Goal: Ask a question

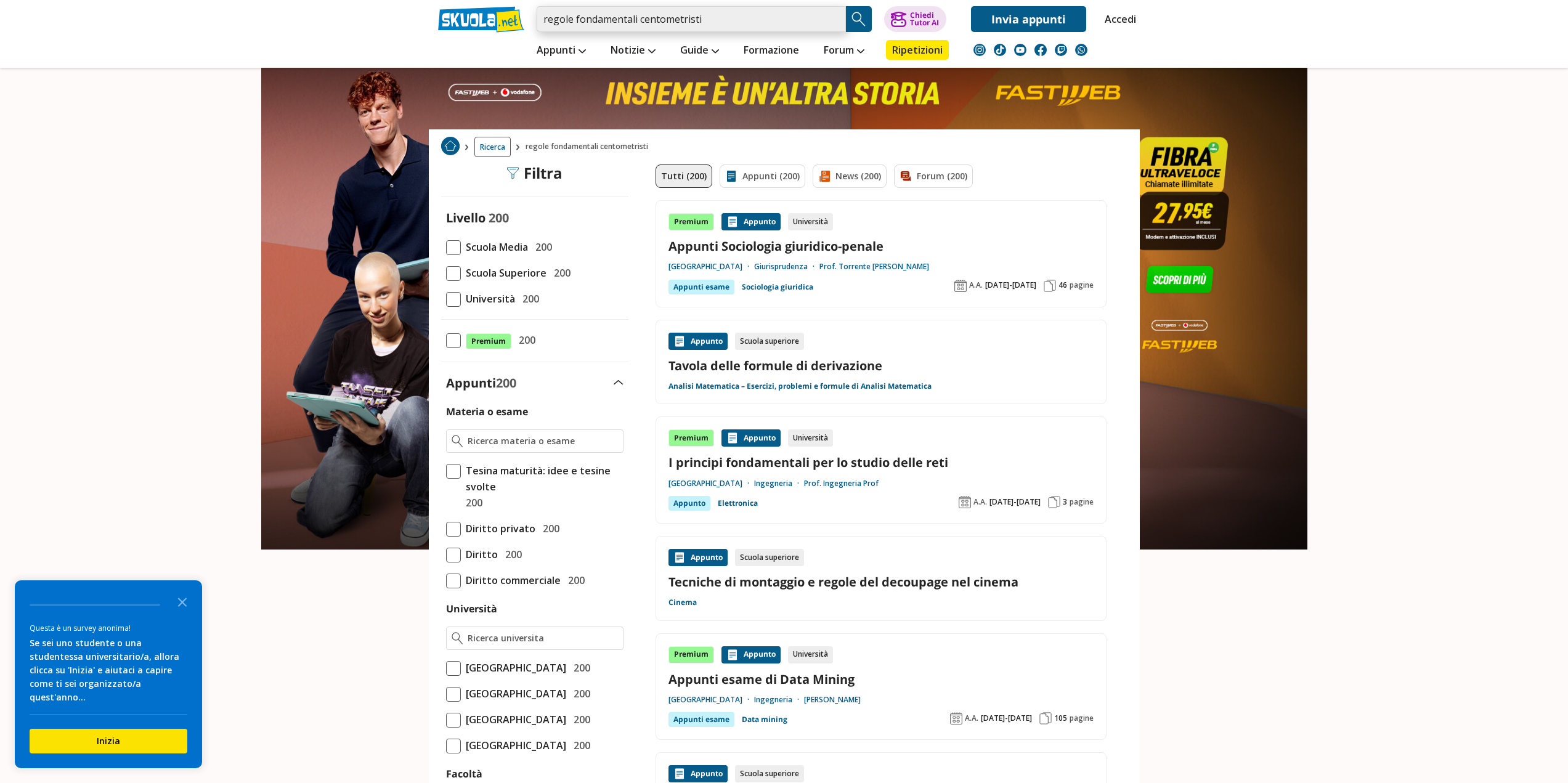
click at [719, 22] on input "regole fondamentali centometristi" at bounding box center [692, 19] width 309 height 26
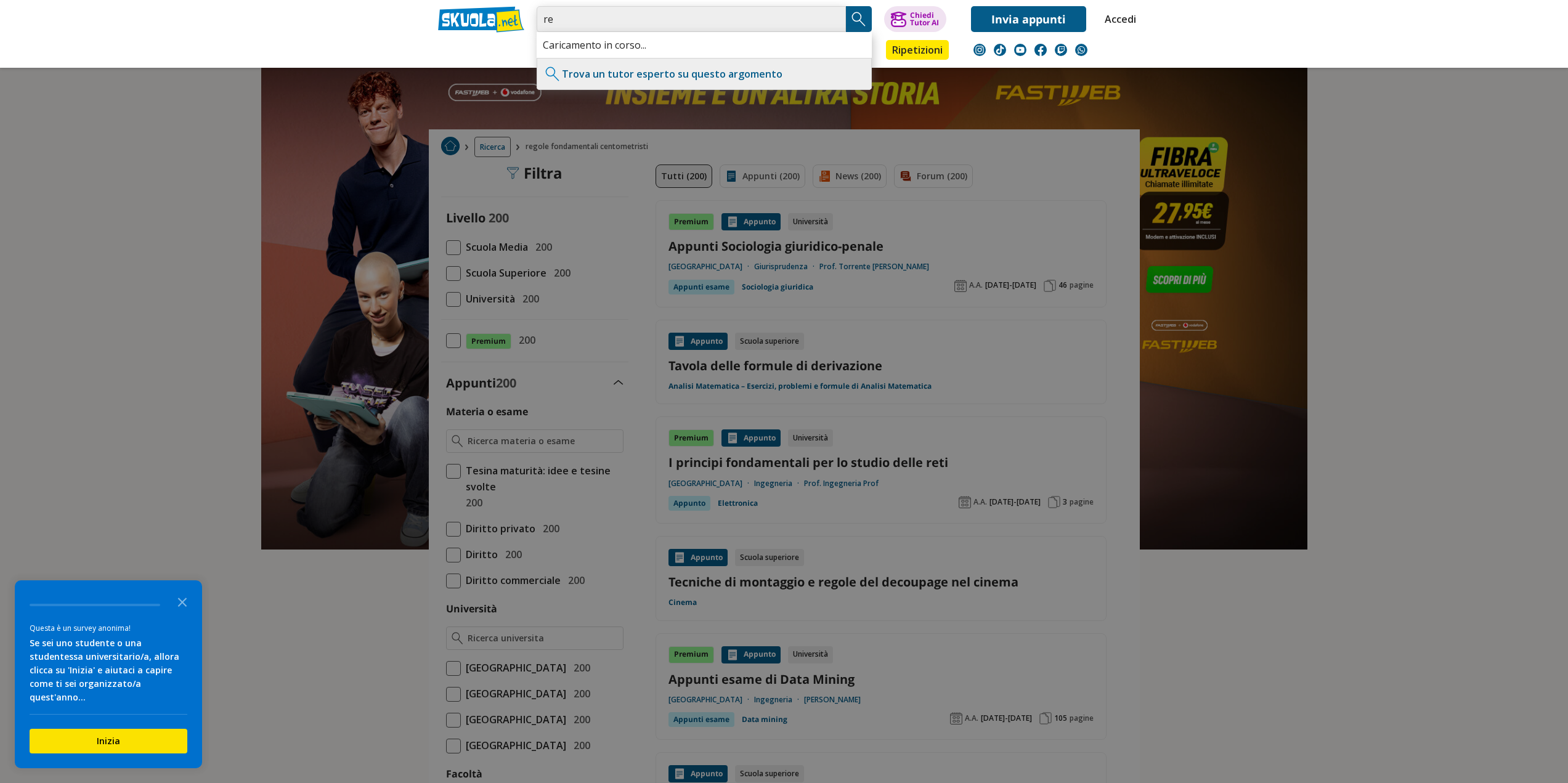
type input "r"
type input "centometristi"
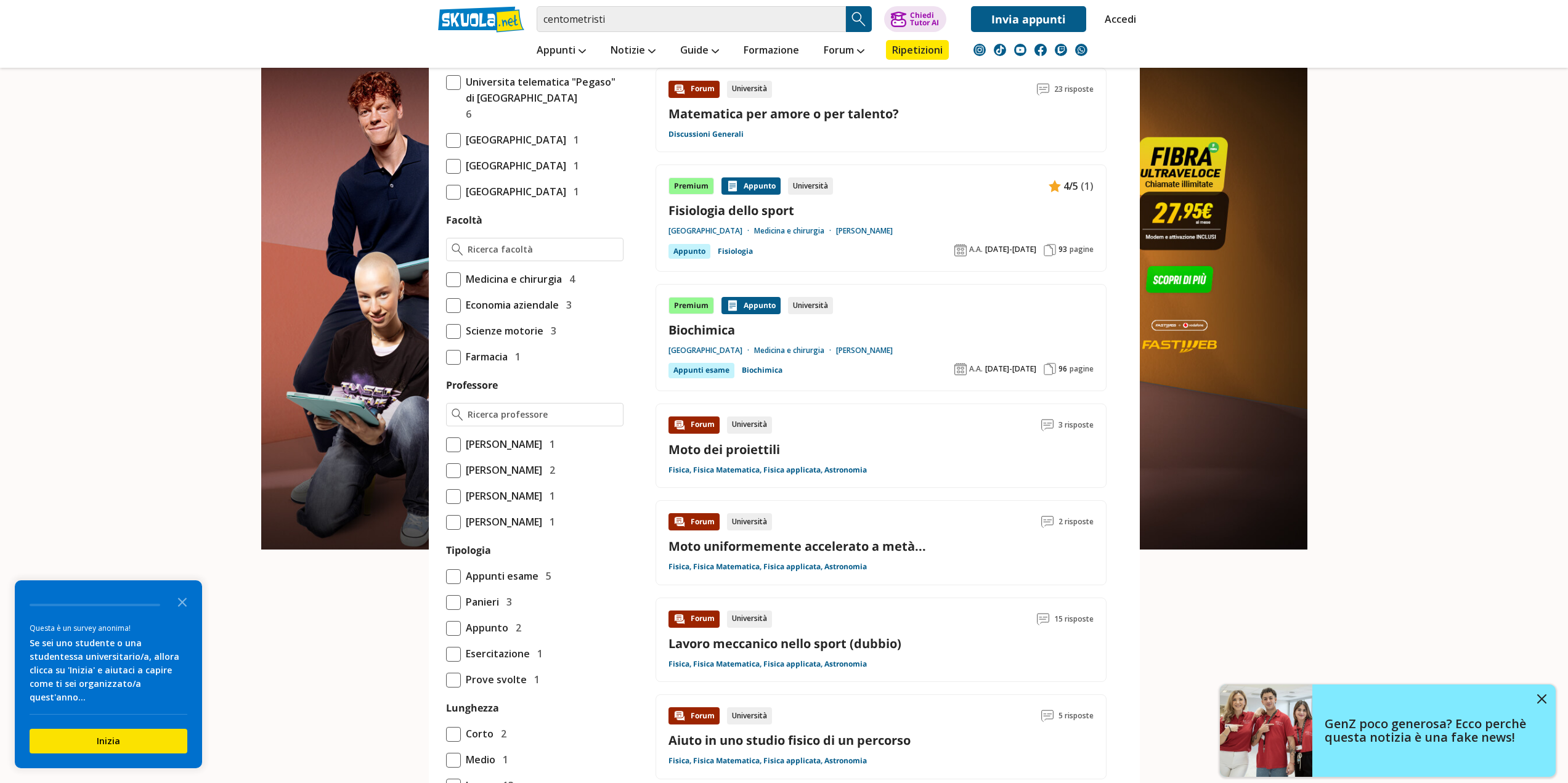
scroll to position [616, 0]
click at [492, 341] on span "Scienze motorie" at bounding box center [502, 333] width 83 height 16
click at [446, 333] on input "Scienze motorie 3" at bounding box center [446, 333] width 0 height 0
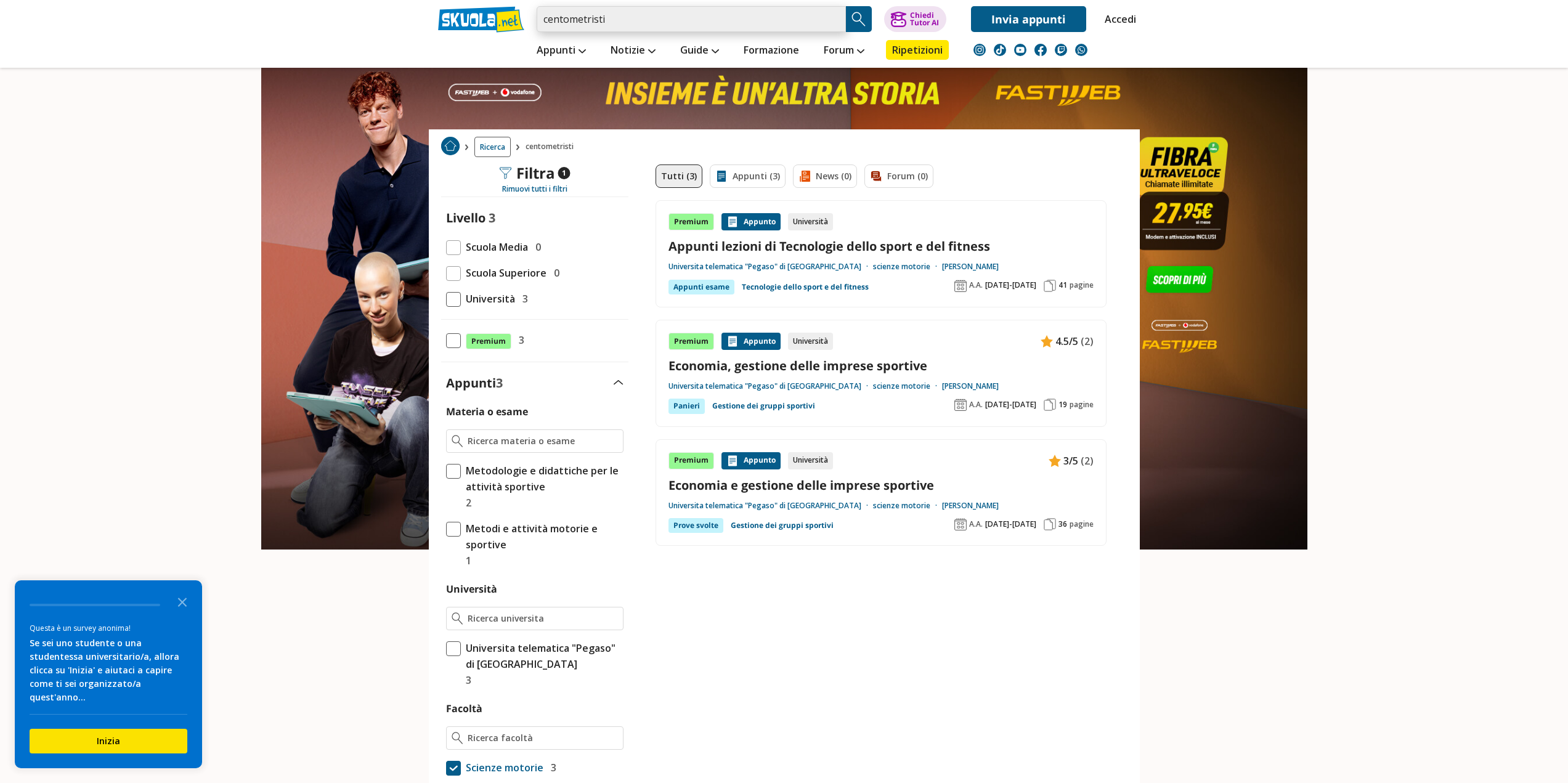
drag, startPoint x: 658, startPoint y: 11, endPoint x: 543, endPoint y: 15, distance: 115.1
click at [543, 15] on input "centometristi" at bounding box center [692, 19] width 309 height 26
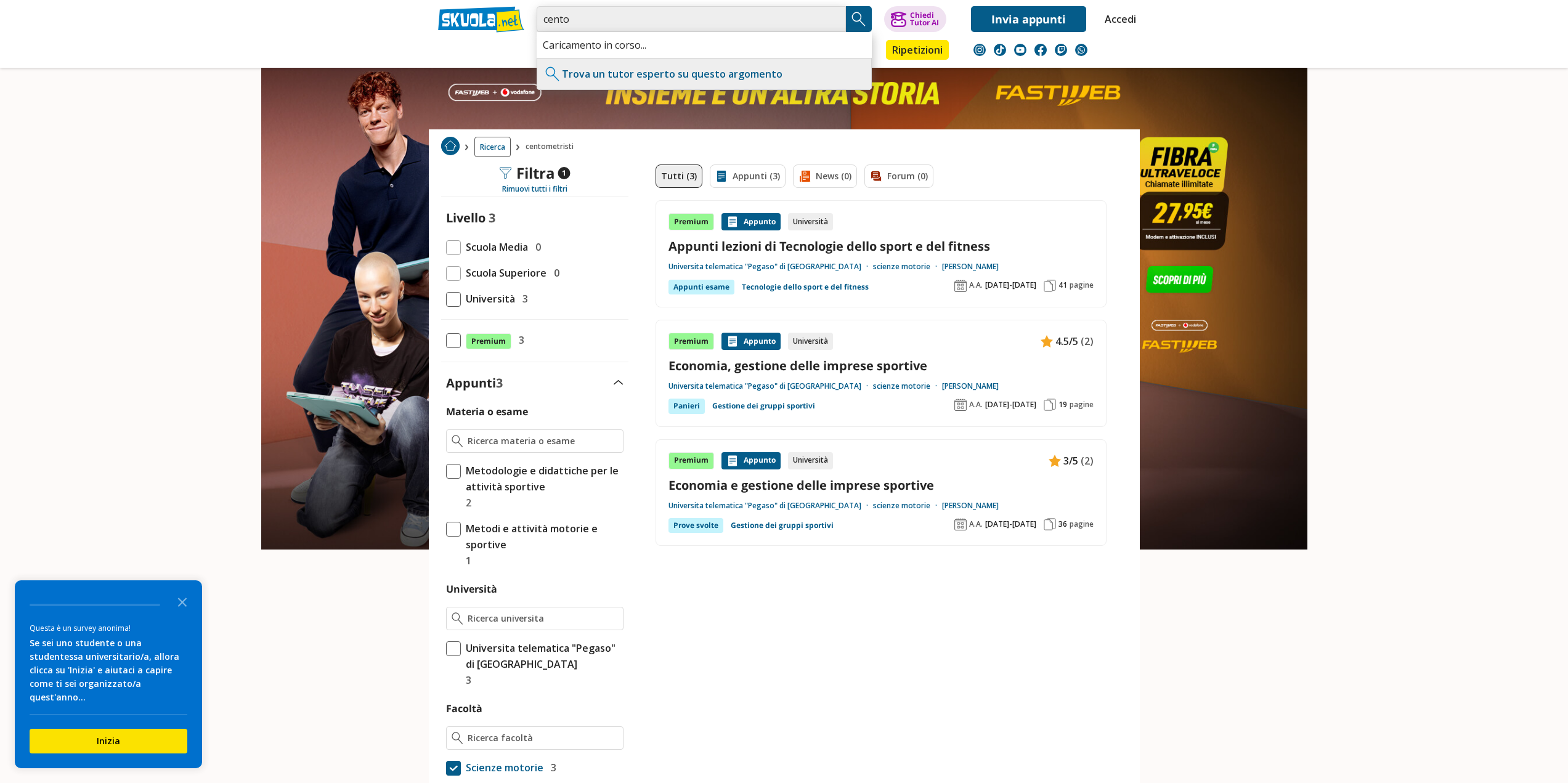
type input "cento"
click at [859, 15] on img "Search Button" at bounding box center [859, 19] width 19 height 19
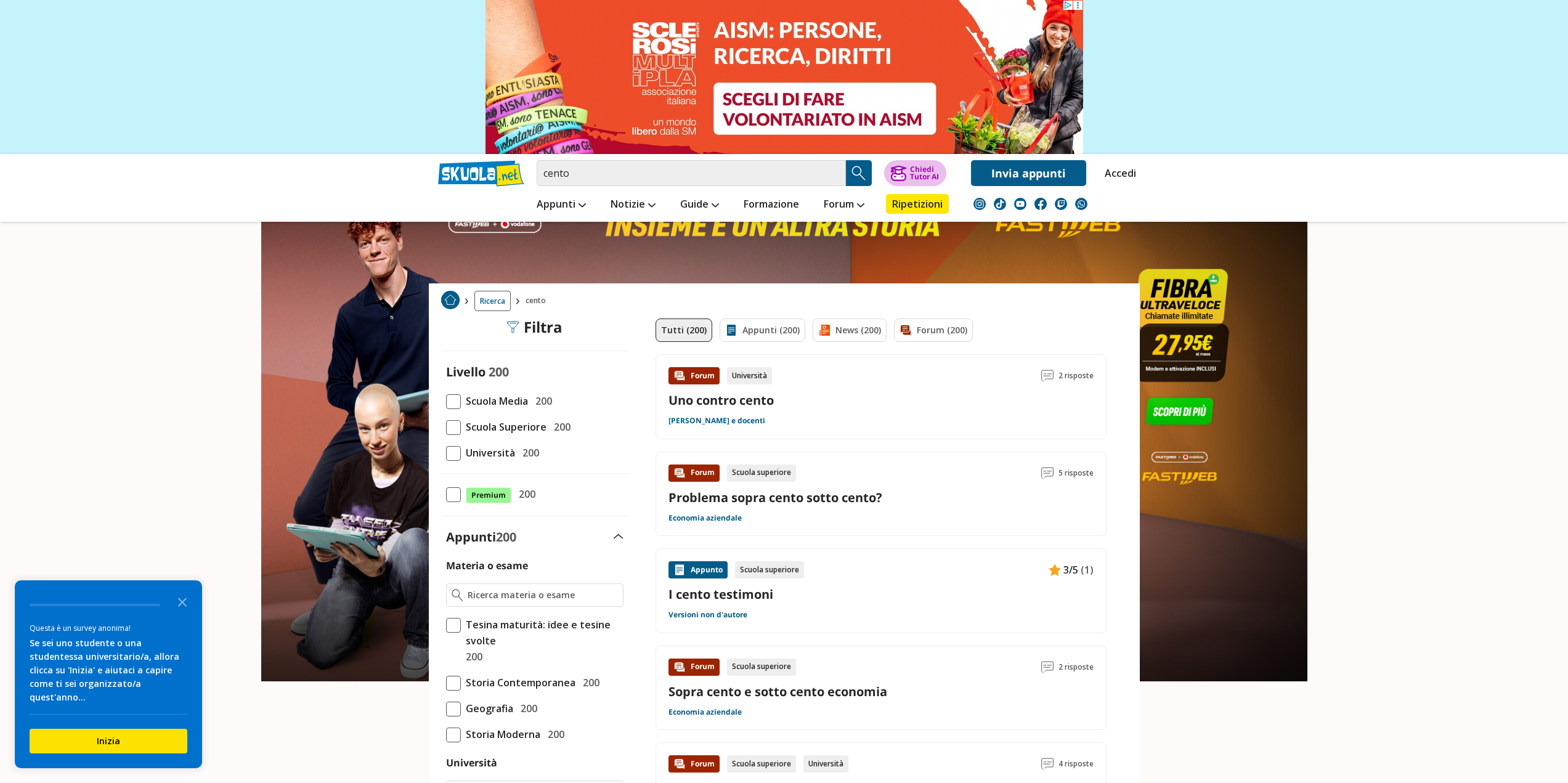
click at [911, 182] on button "Chiedi Tutor AI" at bounding box center [915, 173] width 62 height 26
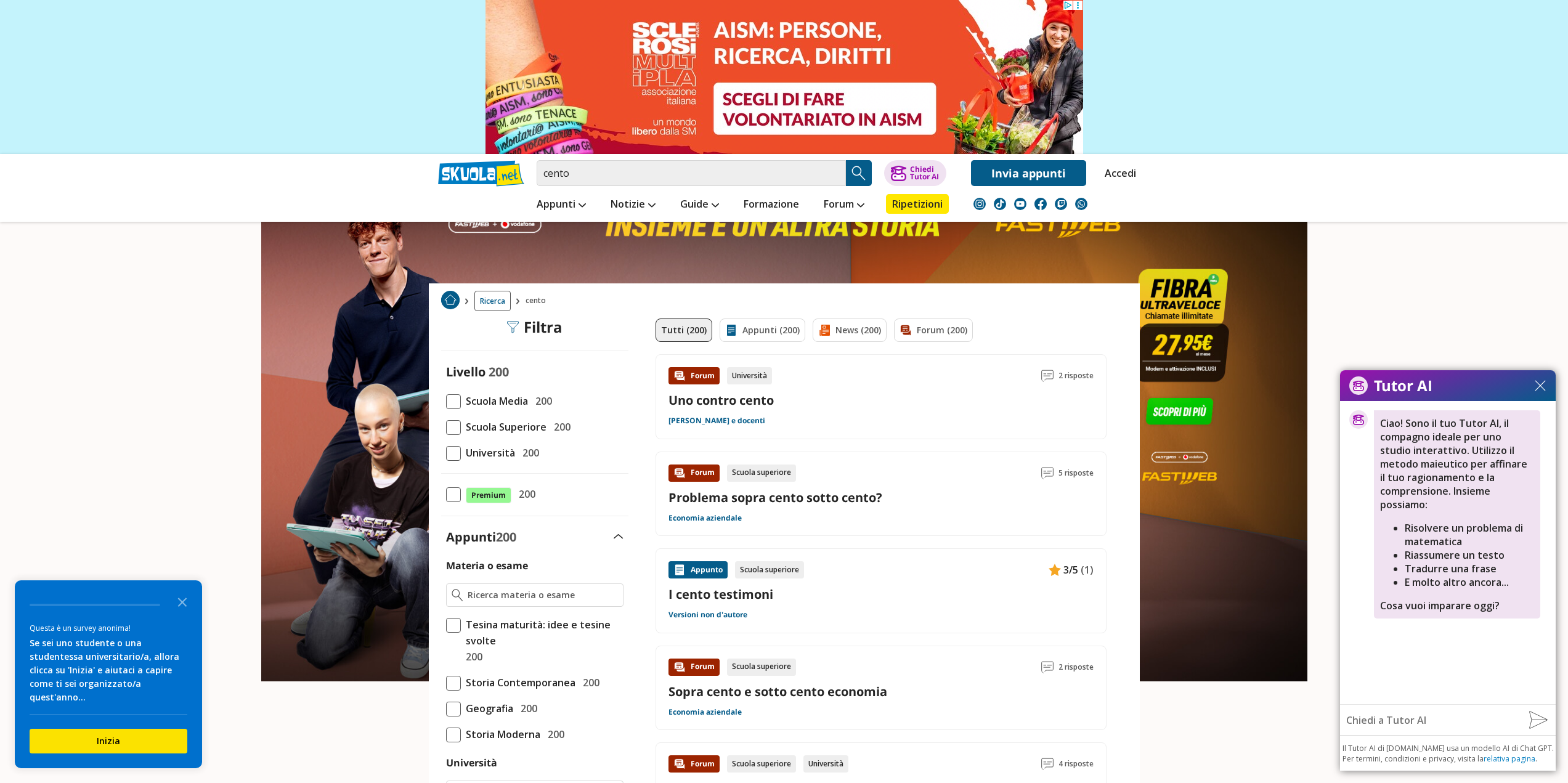
click at [1432, 718] on input "text" at bounding box center [1429, 720] width 179 height 24
type input "regole fondamentali dei centometristi"
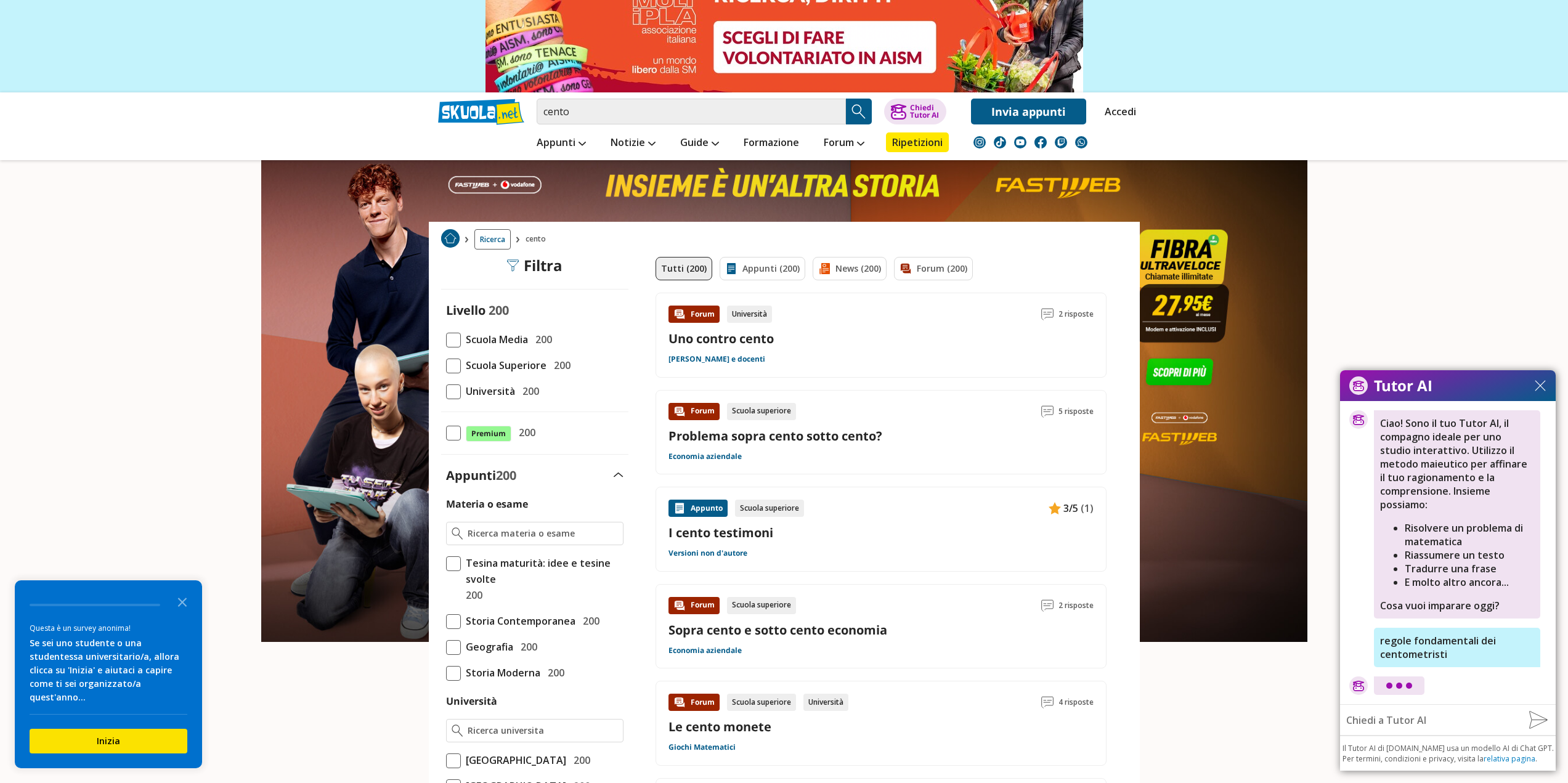
scroll to position [61, 0]
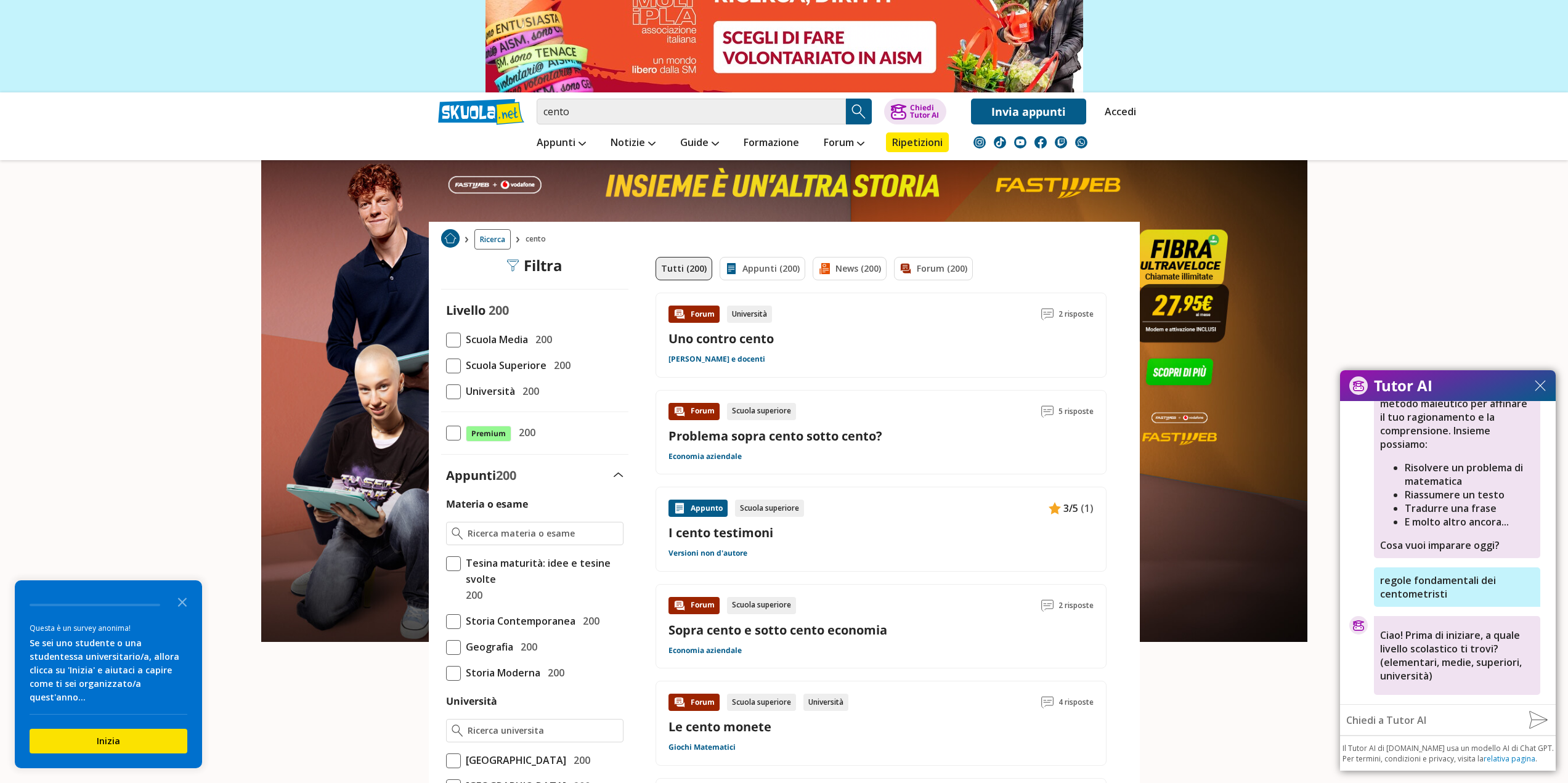
drag, startPoint x: 1449, startPoint y: 394, endPoint x: 1430, endPoint y: 338, distance: 59.1
click at [1412, 243] on link at bounding box center [784, 258] width 1568 height 517
click at [1464, 647] on p "Ciao! Prima di iniziare, a quale livello scolastico ti trovi? (elementari, medi…" at bounding box center [1457, 655] width 154 height 54
click at [1430, 716] on input "text" at bounding box center [1429, 720] width 179 height 24
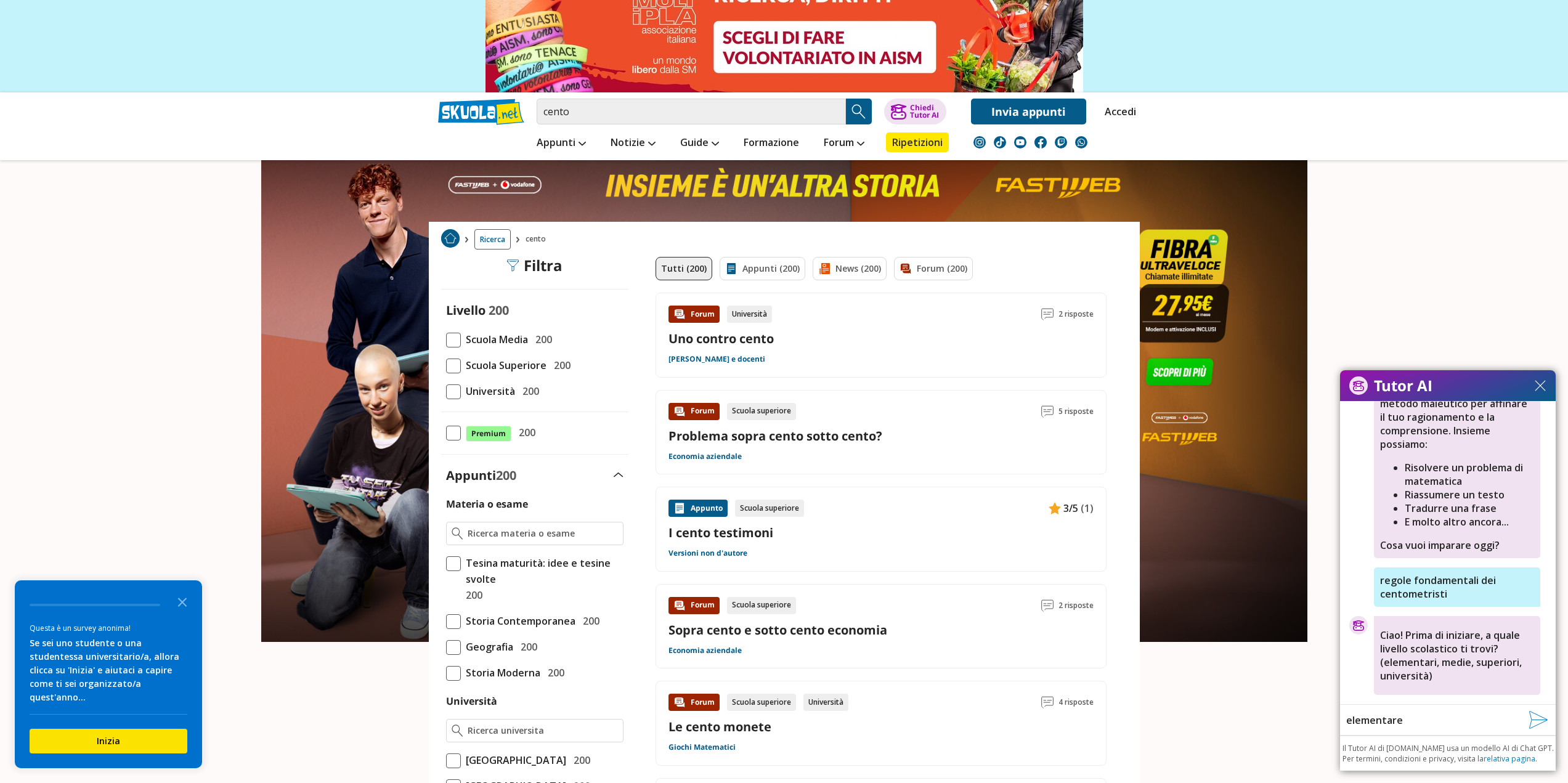
type input "elementareù"
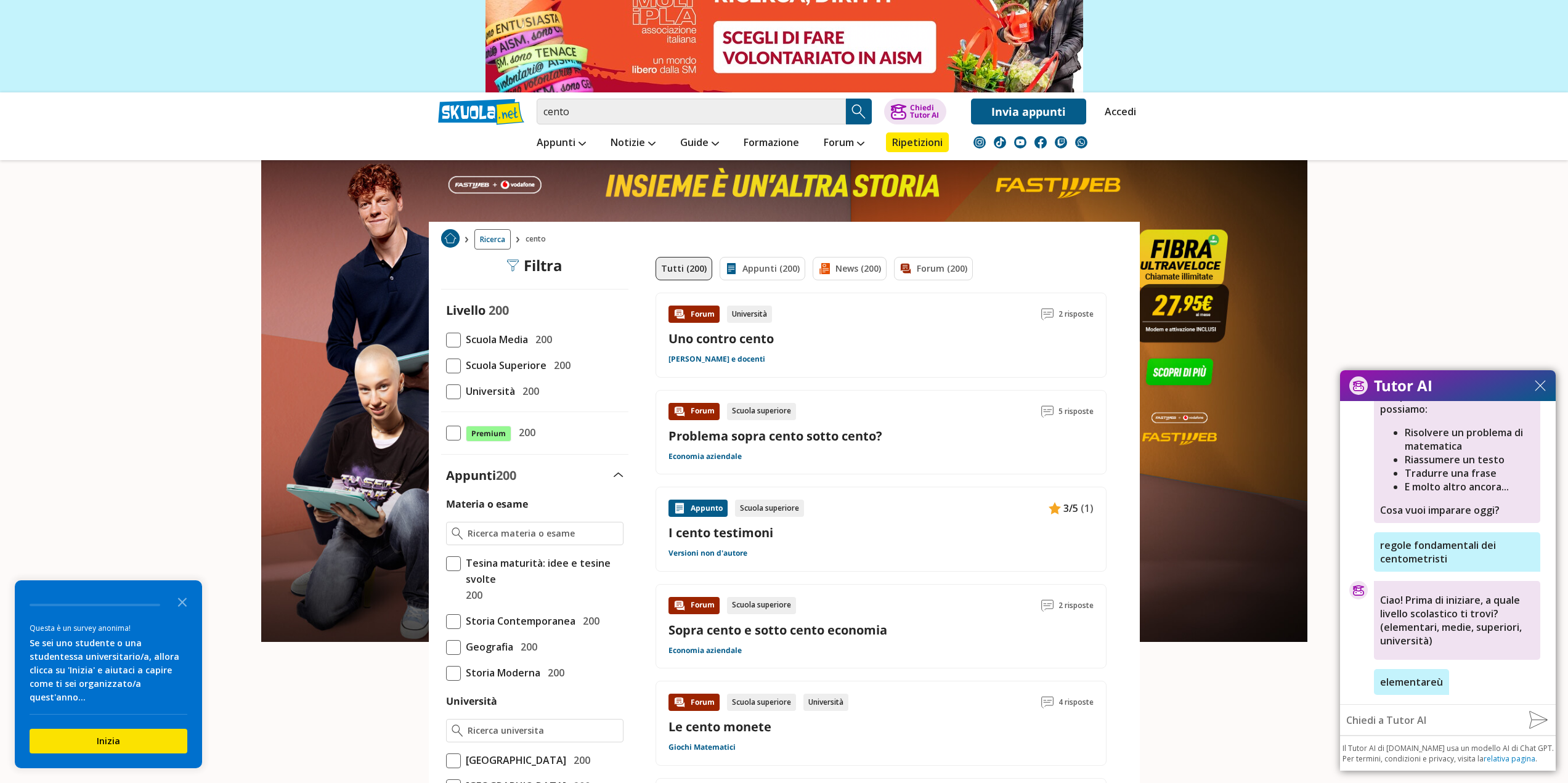
scroll to position [123, 0]
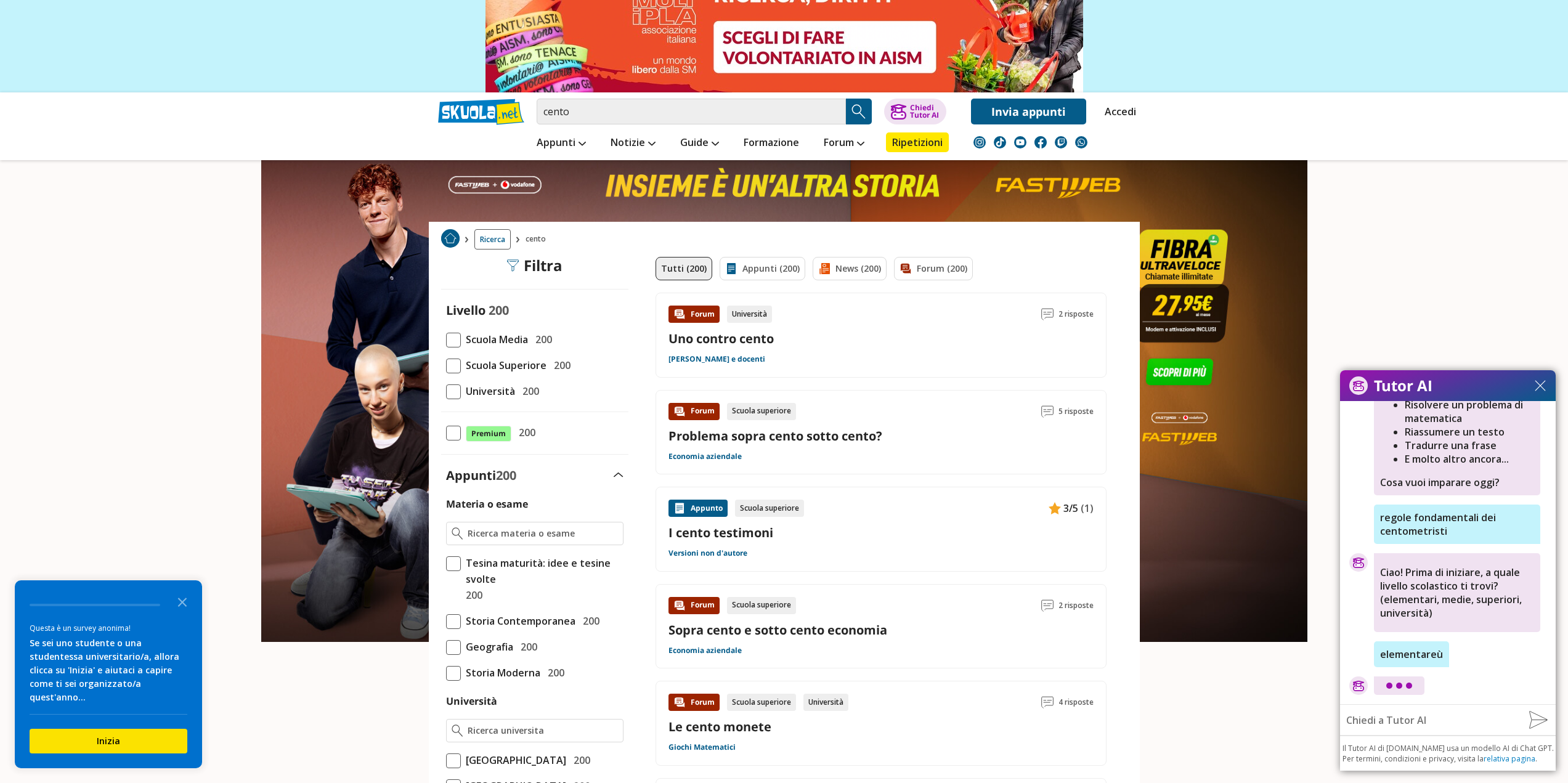
click at [1458, 719] on input "text" at bounding box center [1429, 720] width 179 height 24
type input "elementari"
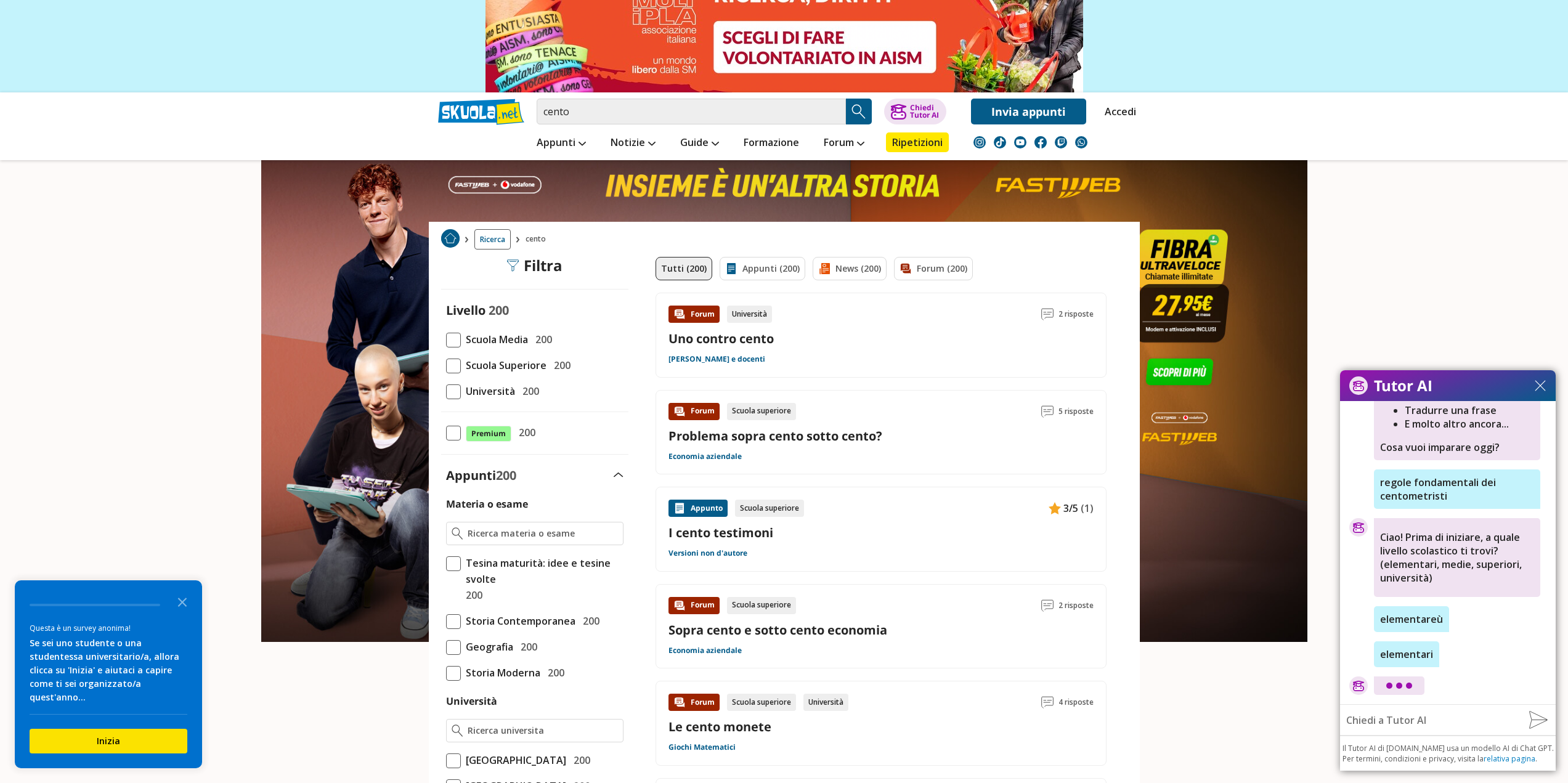
drag, startPoint x: 1447, startPoint y: 378, endPoint x: 1409, endPoint y: 292, distance: 94.0
click at [1416, 286] on link at bounding box center [784, 258] width 1568 height 517
click at [1497, 649] on div "elementari" at bounding box center [1447, 654] width 197 height 26
